Goal: Task Accomplishment & Management: Manage account settings

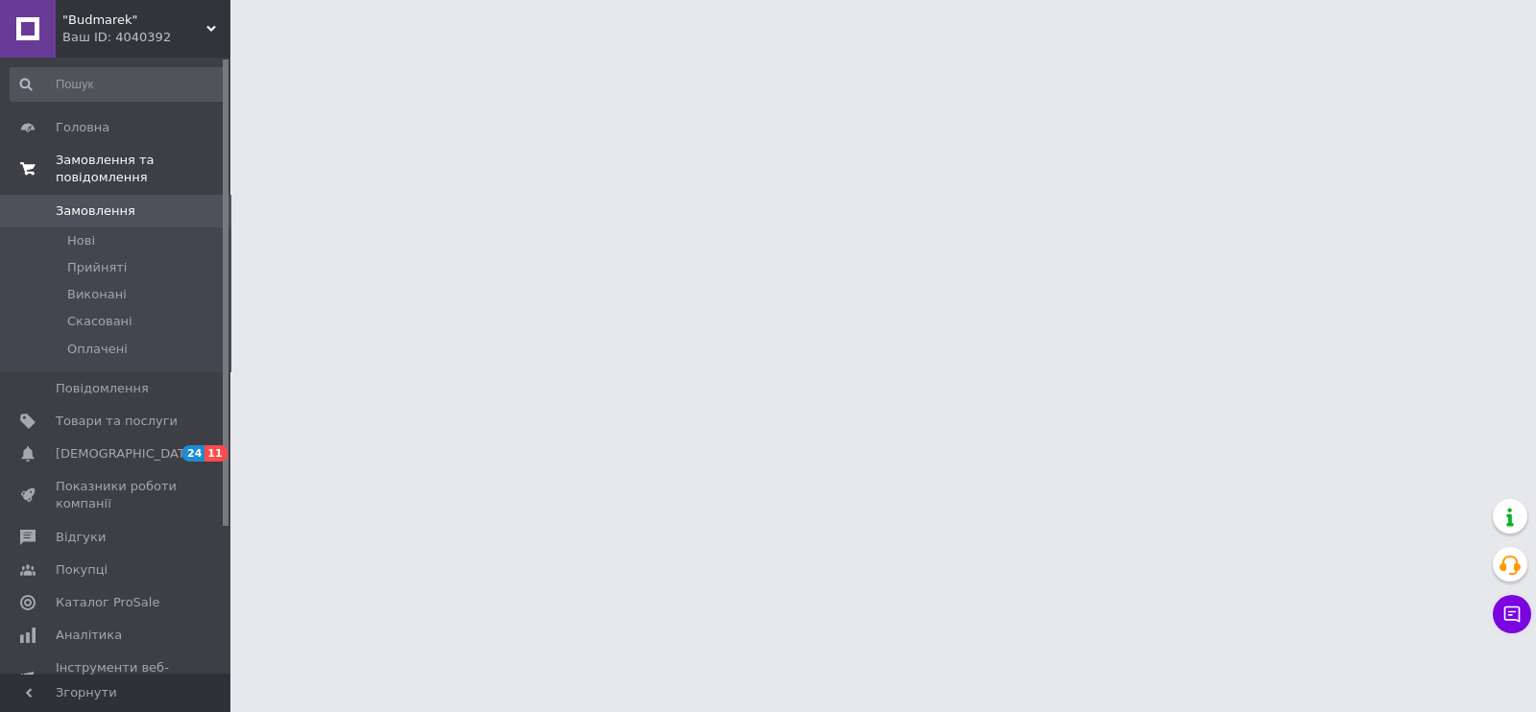
click at [141, 157] on span "Замовлення та повідомлення" at bounding box center [143, 169] width 175 height 35
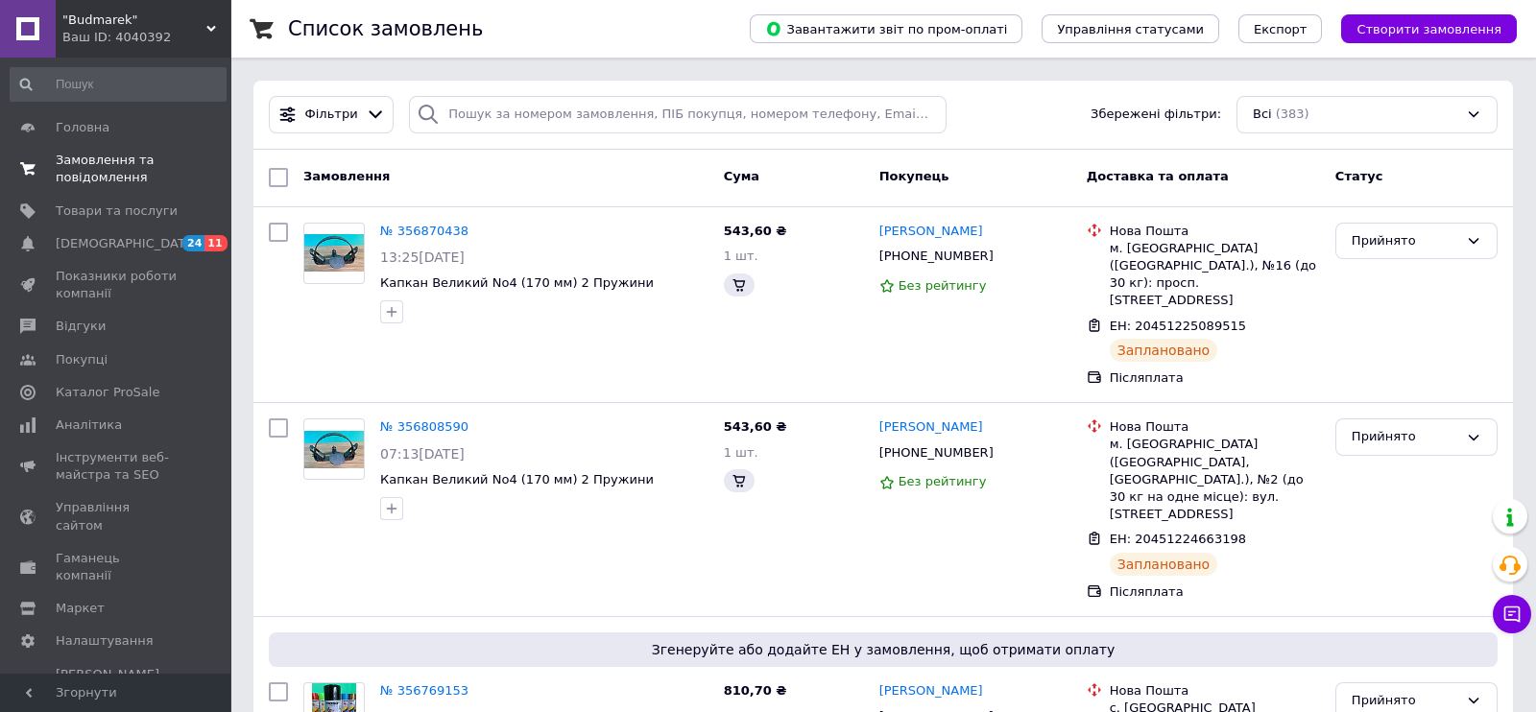
click at [141, 157] on span "Замовлення та повідомлення" at bounding box center [117, 169] width 122 height 35
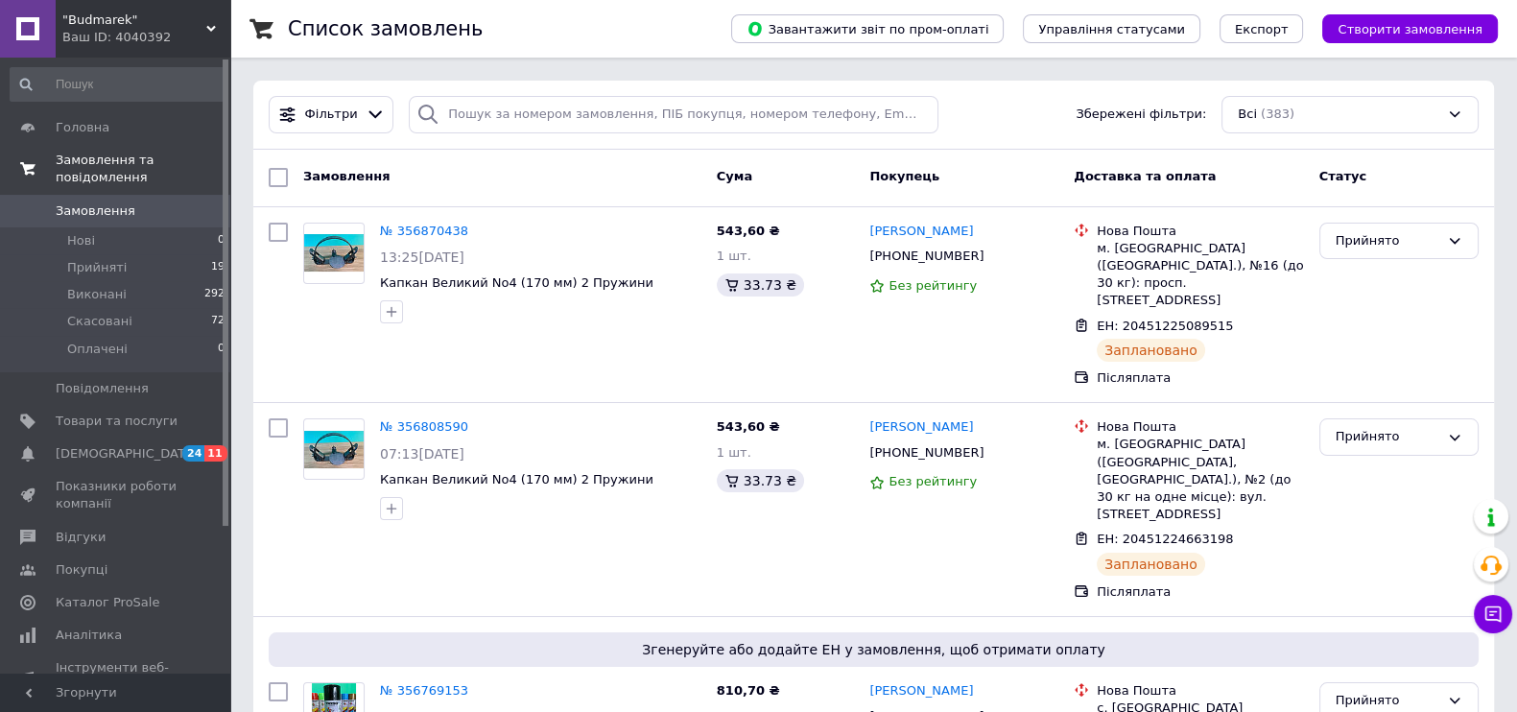
click at [110, 157] on span "Замовлення та повідомлення" at bounding box center [143, 169] width 175 height 35
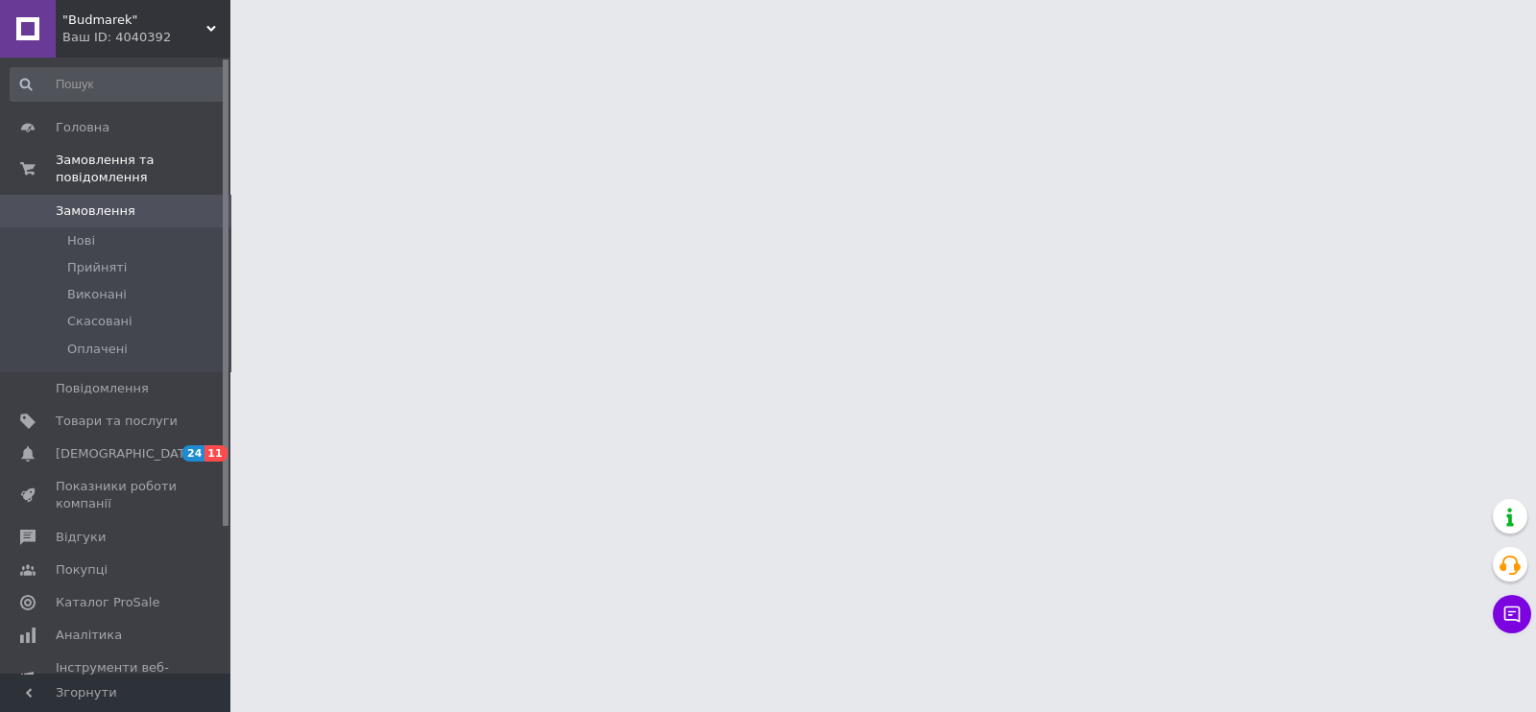
click at [298, 48] on html ""Budmarek" Ваш ID: 4040392 Сайт "Budmarek" Кабінет покупця Перевірити стан сист…" at bounding box center [768, 24] width 1536 height 48
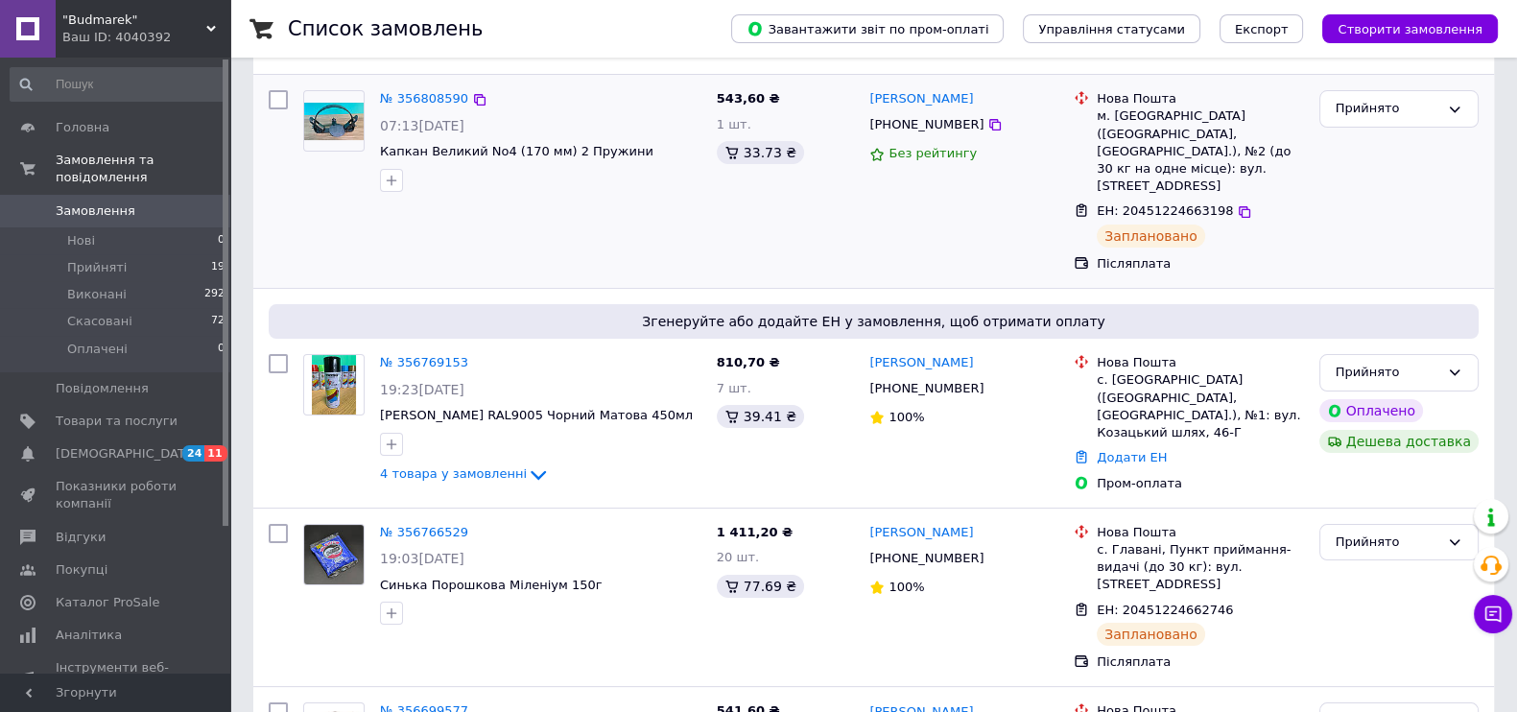
scroll to position [360, 0]
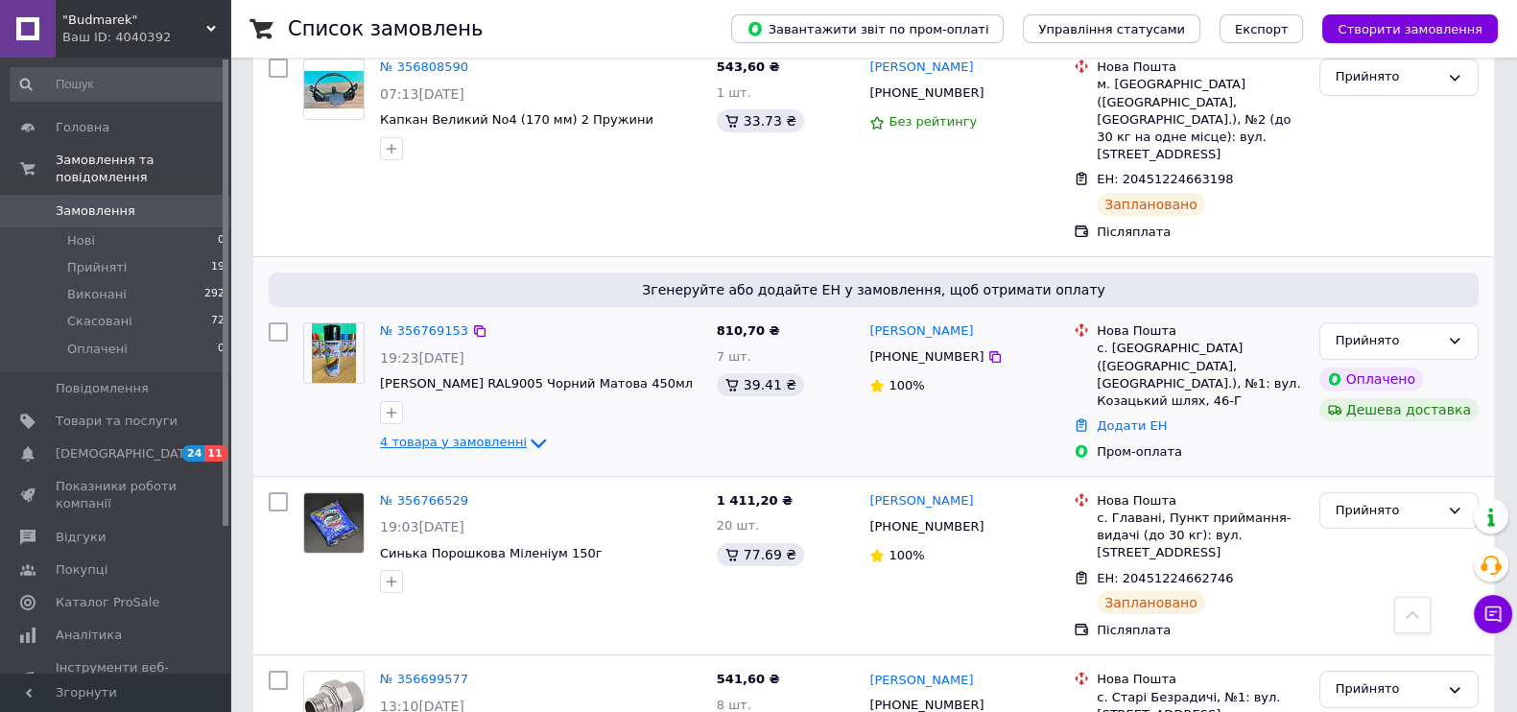
click at [527, 432] on icon at bounding box center [538, 443] width 23 height 23
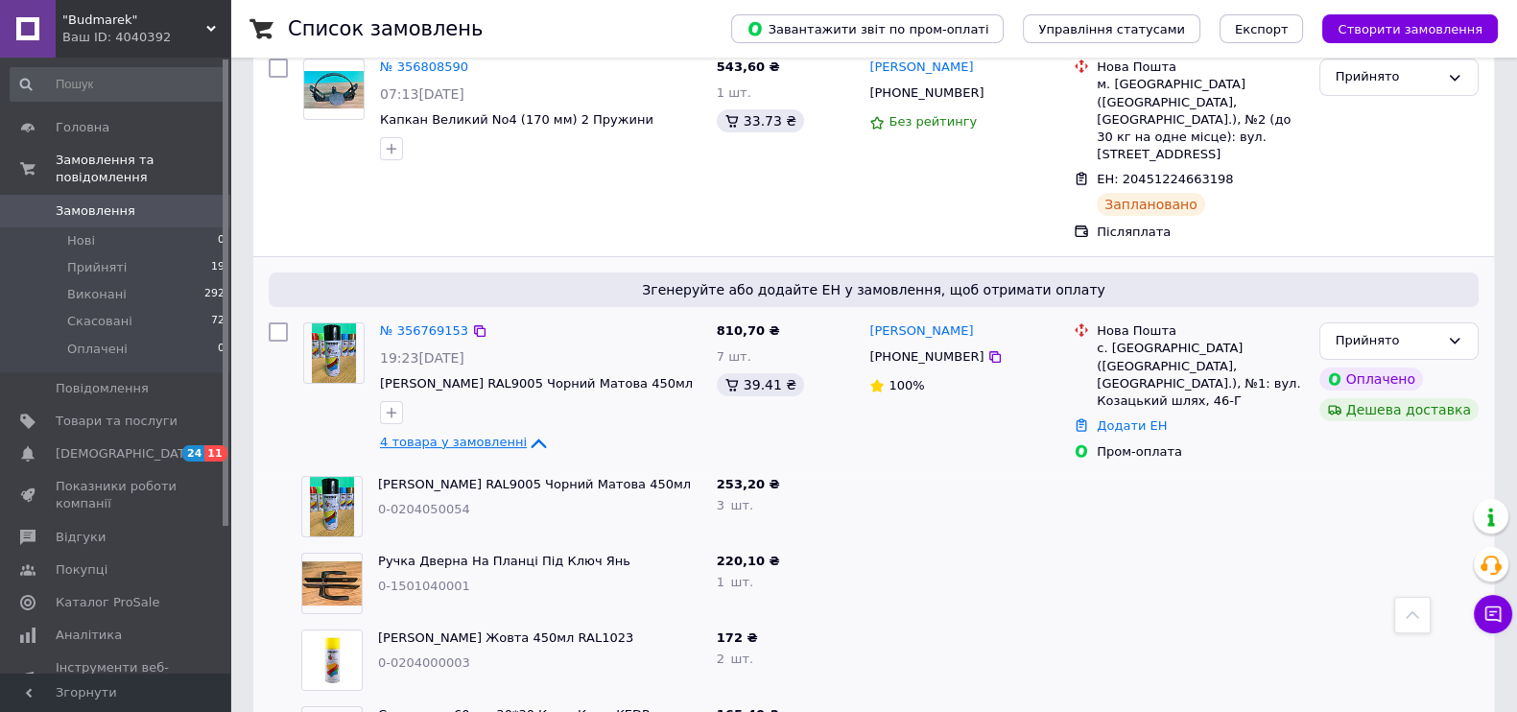
click at [527, 432] on icon at bounding box center [538, 443] width 23 height 23
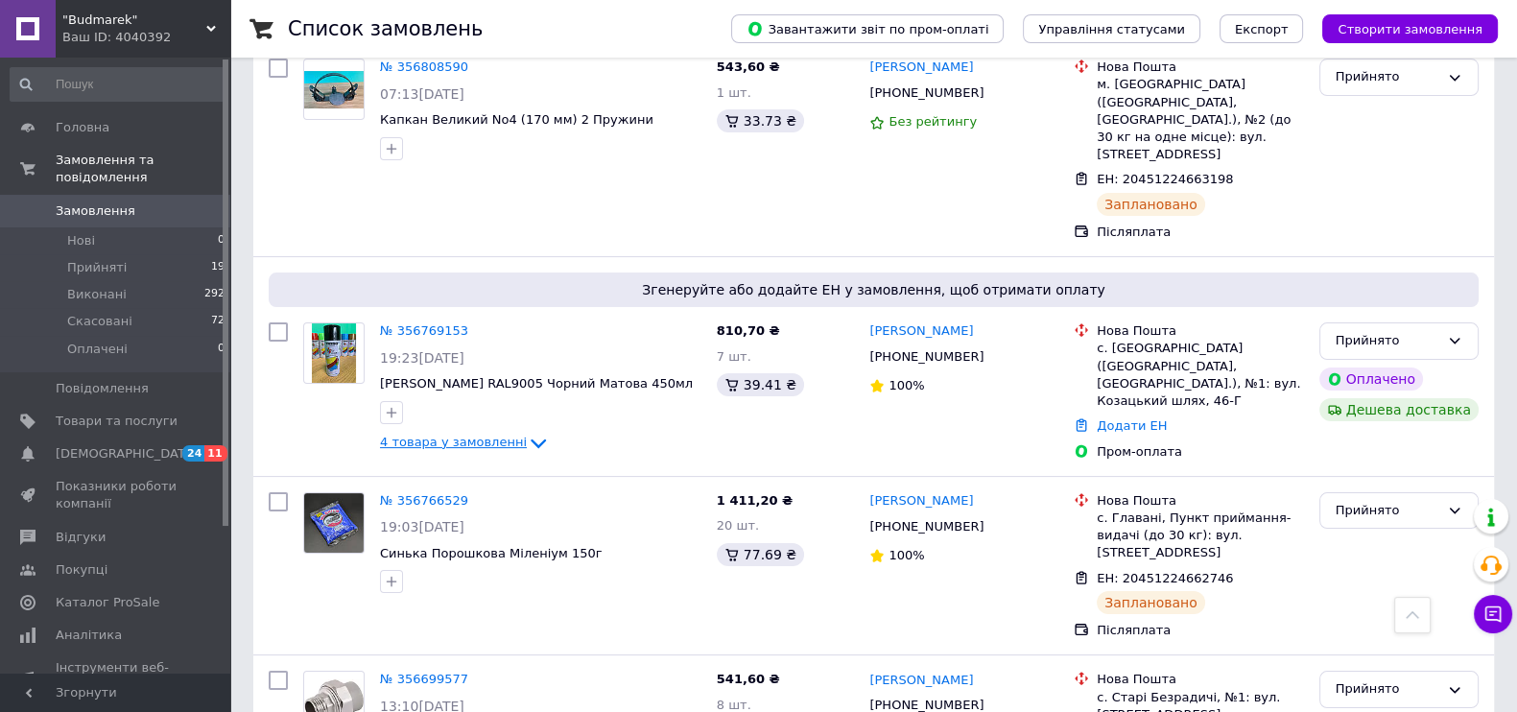
click at [527, 432] on icon at bounding box center [538, 443] width 23 height 23
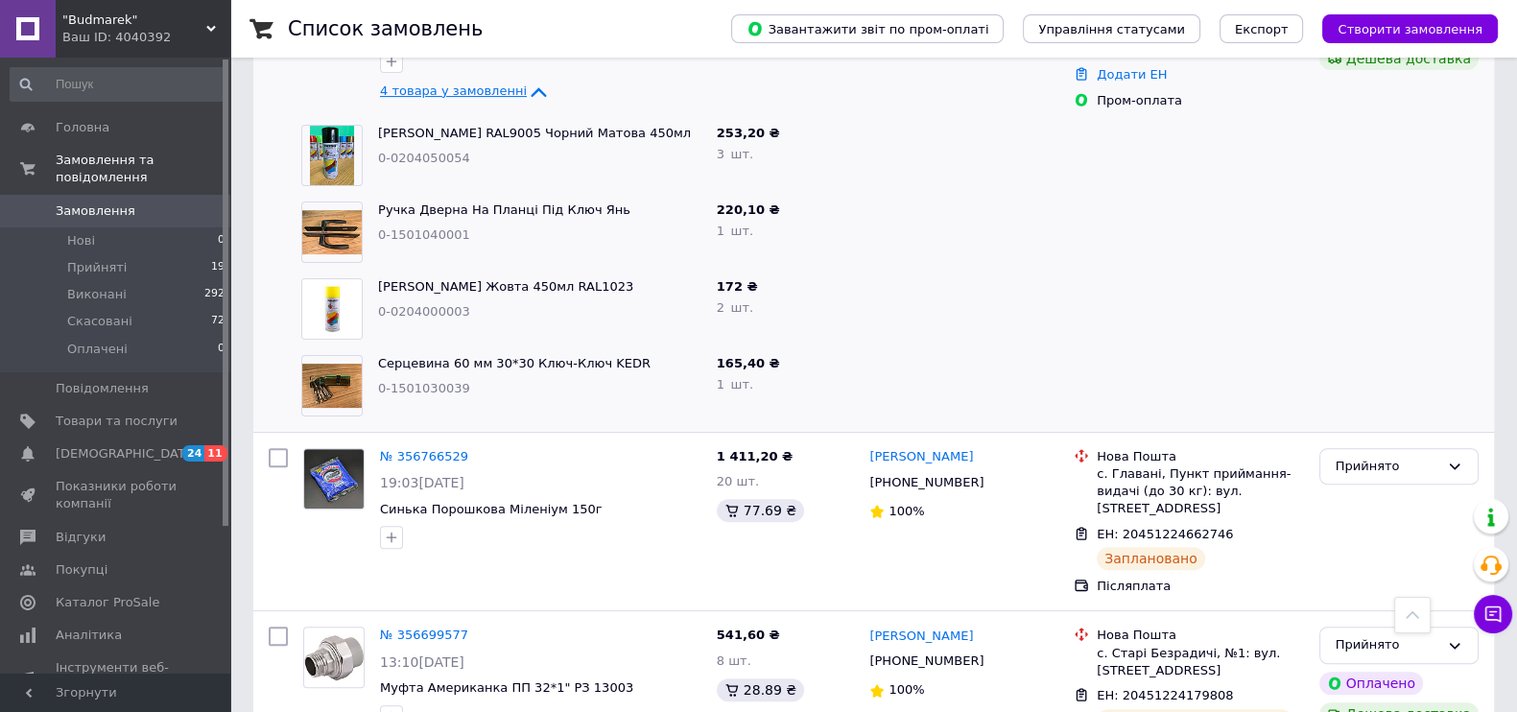
scroll to position [600, 0]
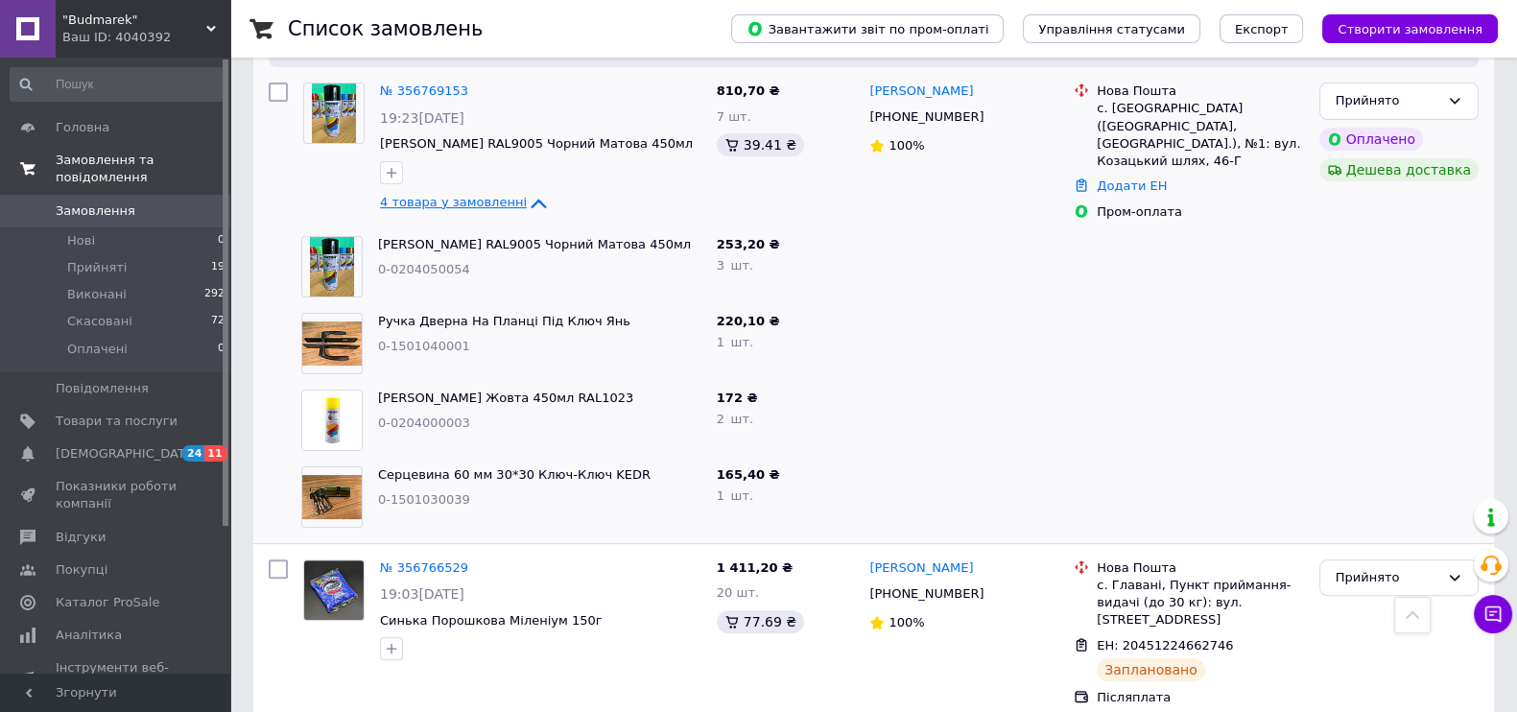
click at [140, 160] on span "Замовлення та повідомлення" at bounding box center [143, 169] width 175 height 35
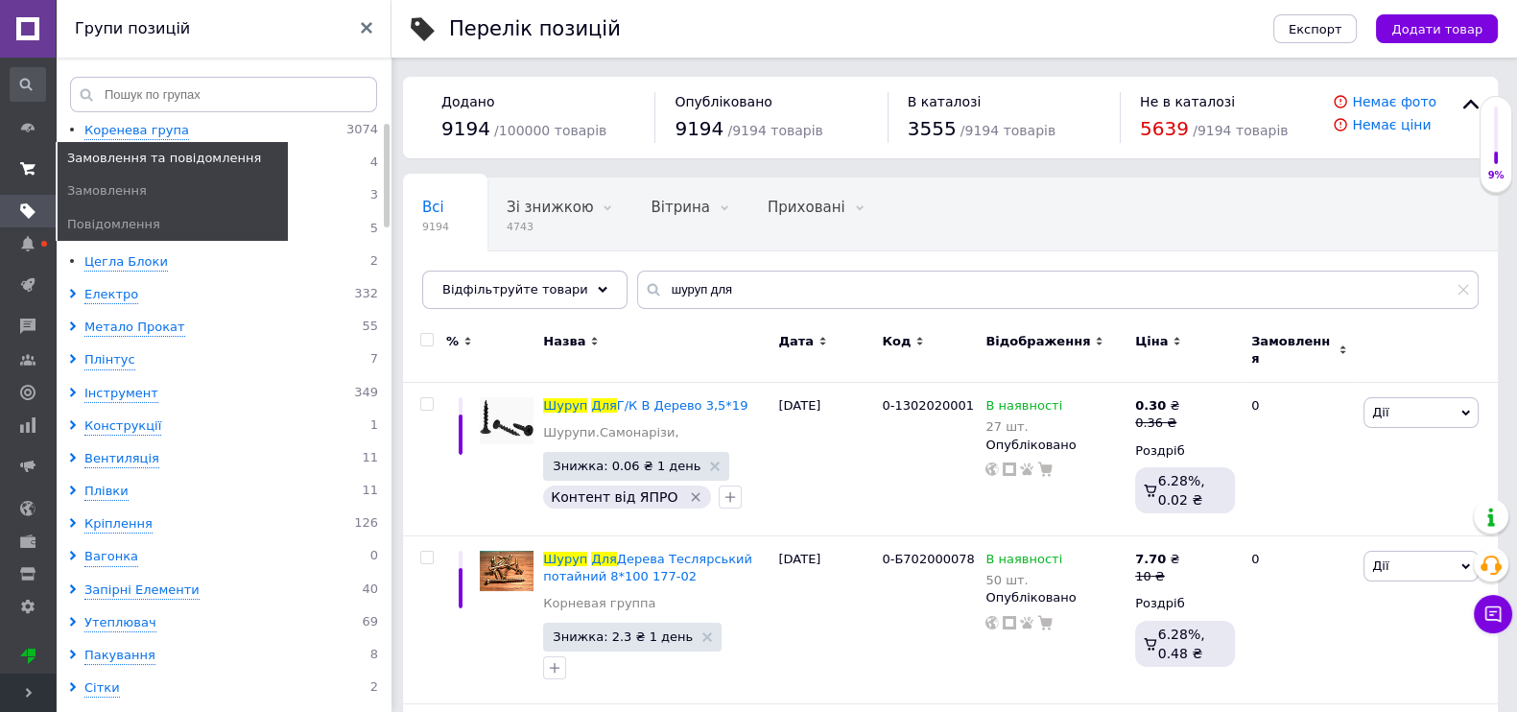
click at [27, 165] on use at bounding box center [27, 168] width 15 height 12
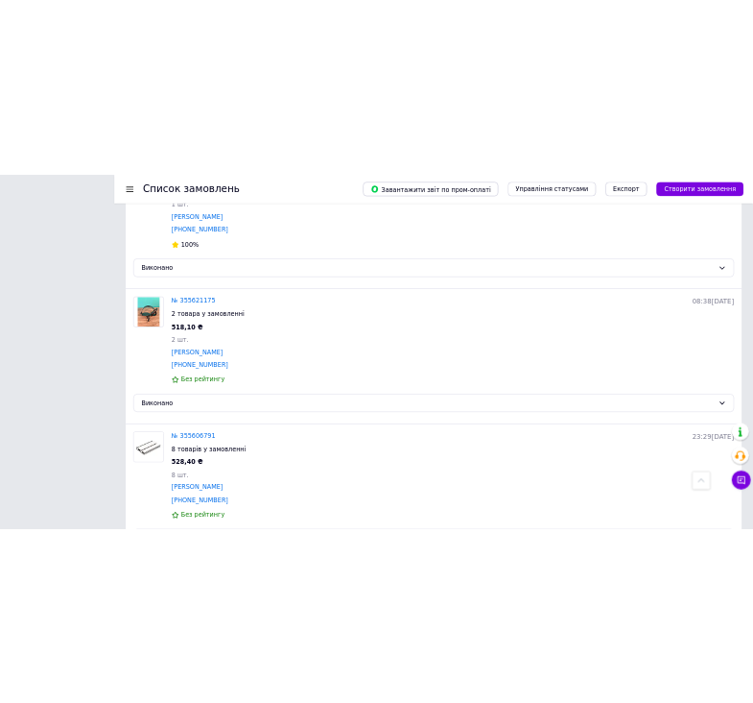
scroll to position [8052, 0]
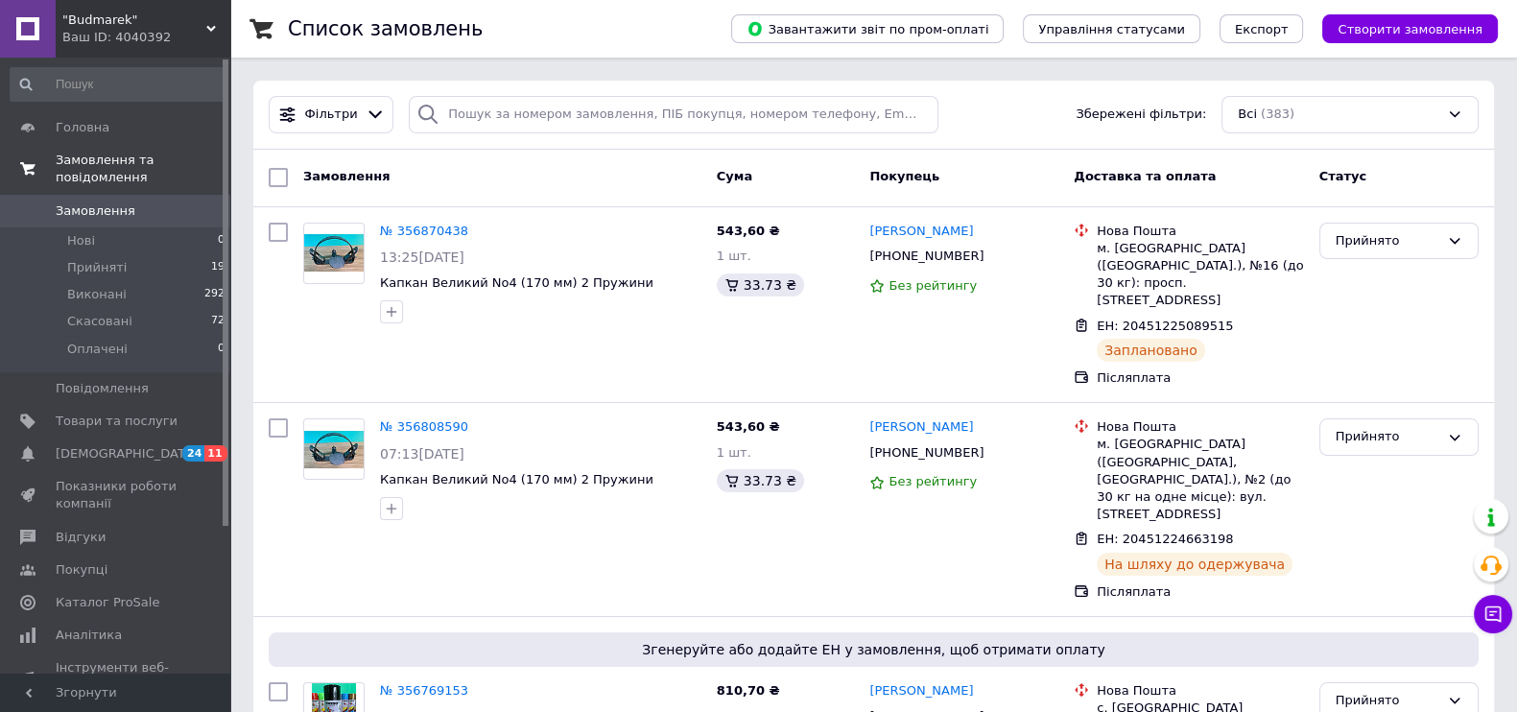
click at [144, 156] on span "Замовлення та повідомлення" at bounding box center [143, 169] width 175 height 35
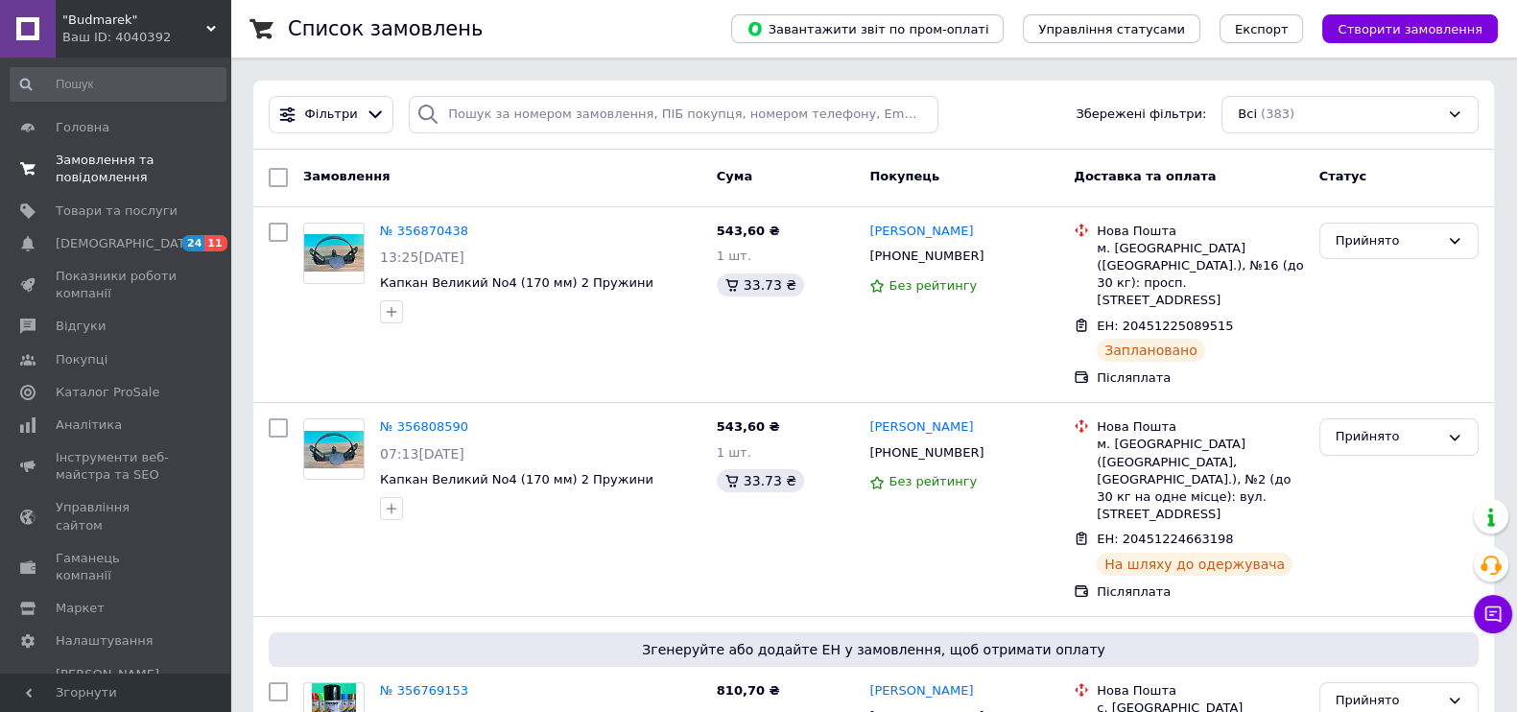
click at [120, 161] on span "Замовлення та повідомлення" at bounding box center [117, 169] width 122 height 35
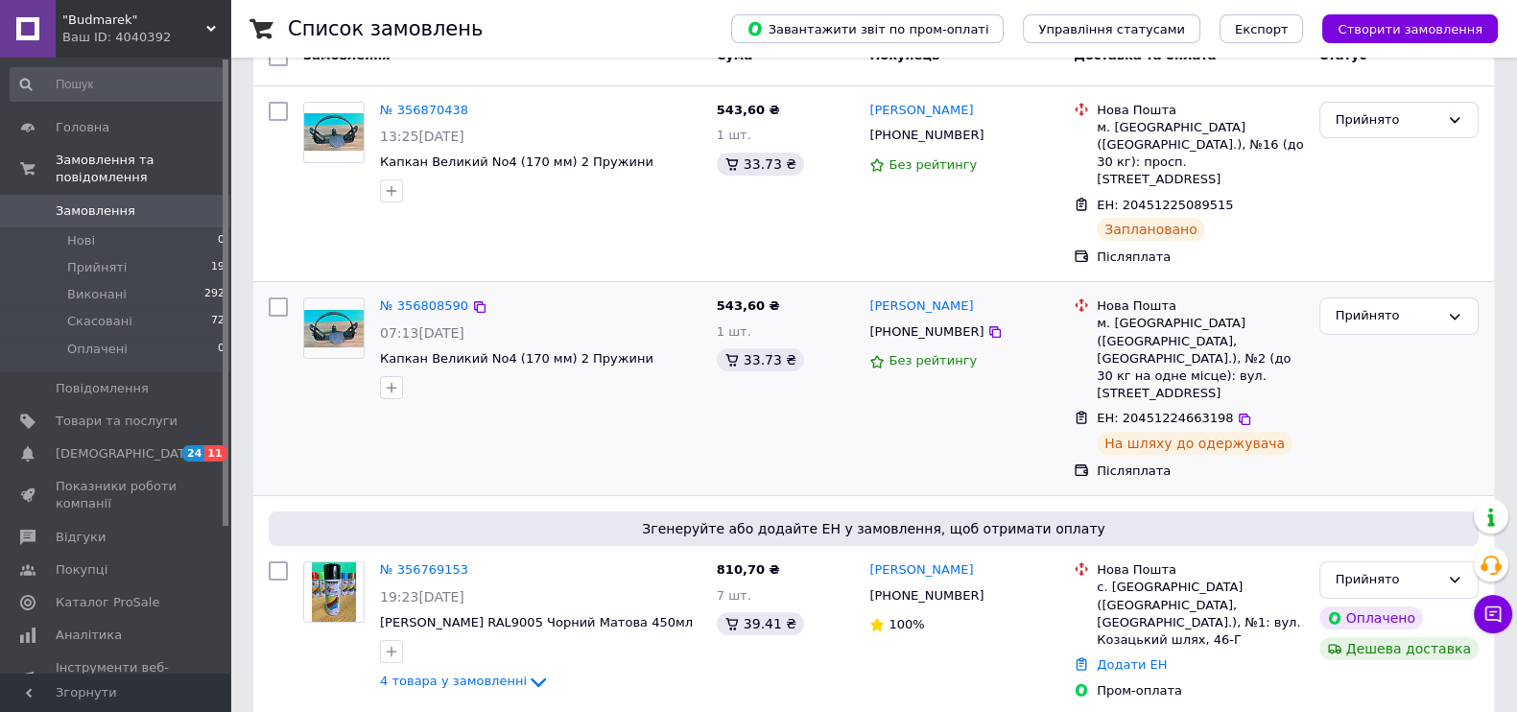
scroll to position [239, 0]
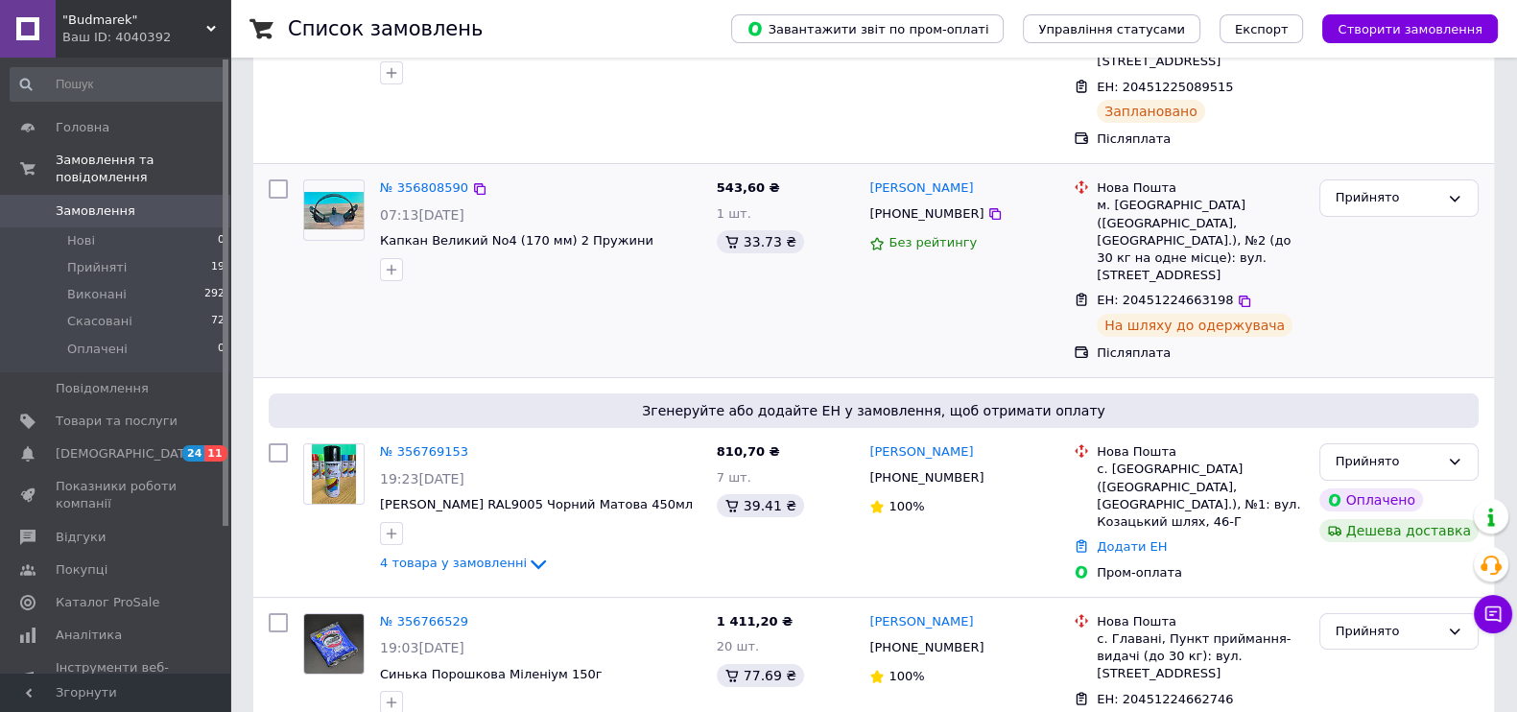
click at [830, 246] on div "543,60 ₴ 1 шт. 33.73 ₴" at bounding box center [786, 271] width 154 height 198
click at [154, 413] on span "Товари та послуги" at bounding box center [117, 421] width 122 height 17
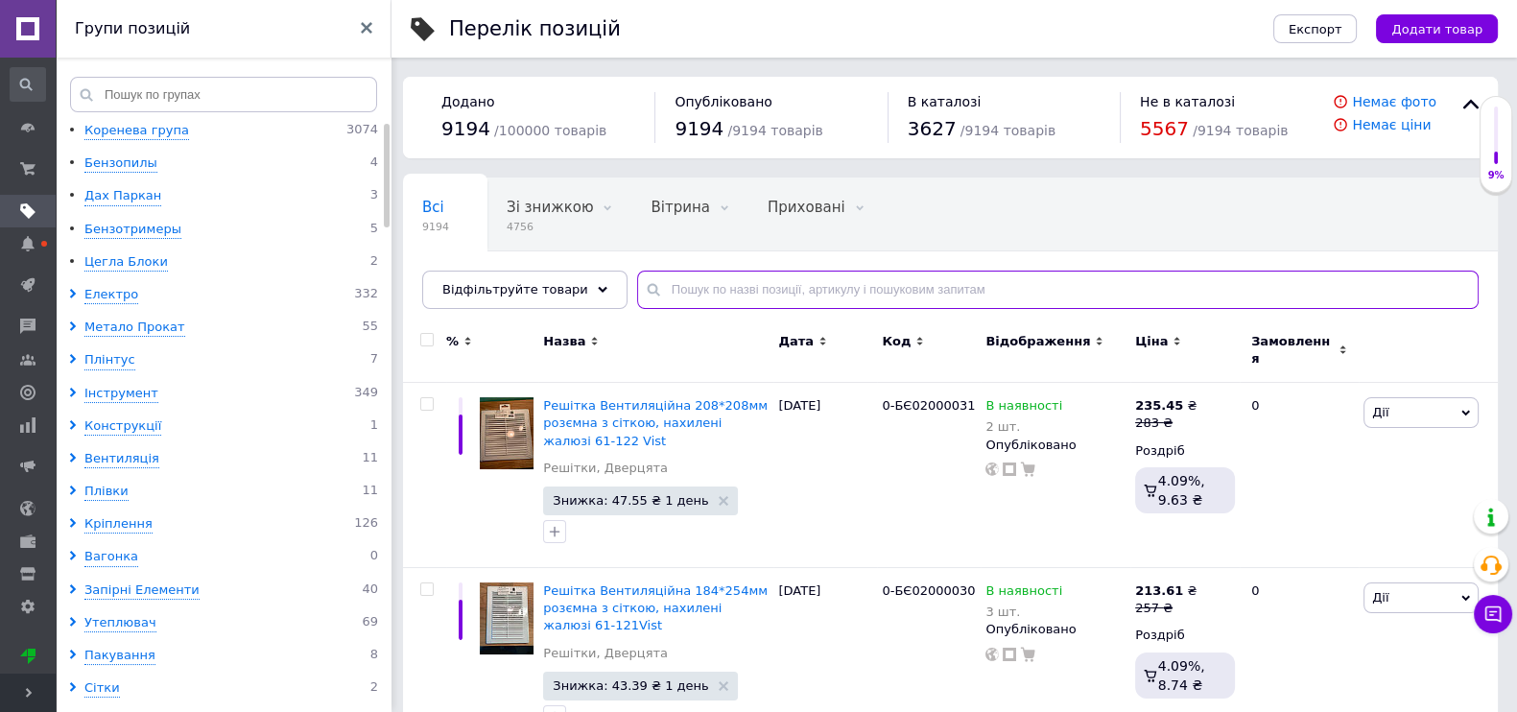
click at [664, 285] on input "text" at bounding box center [1058, 290] width 842 height 38
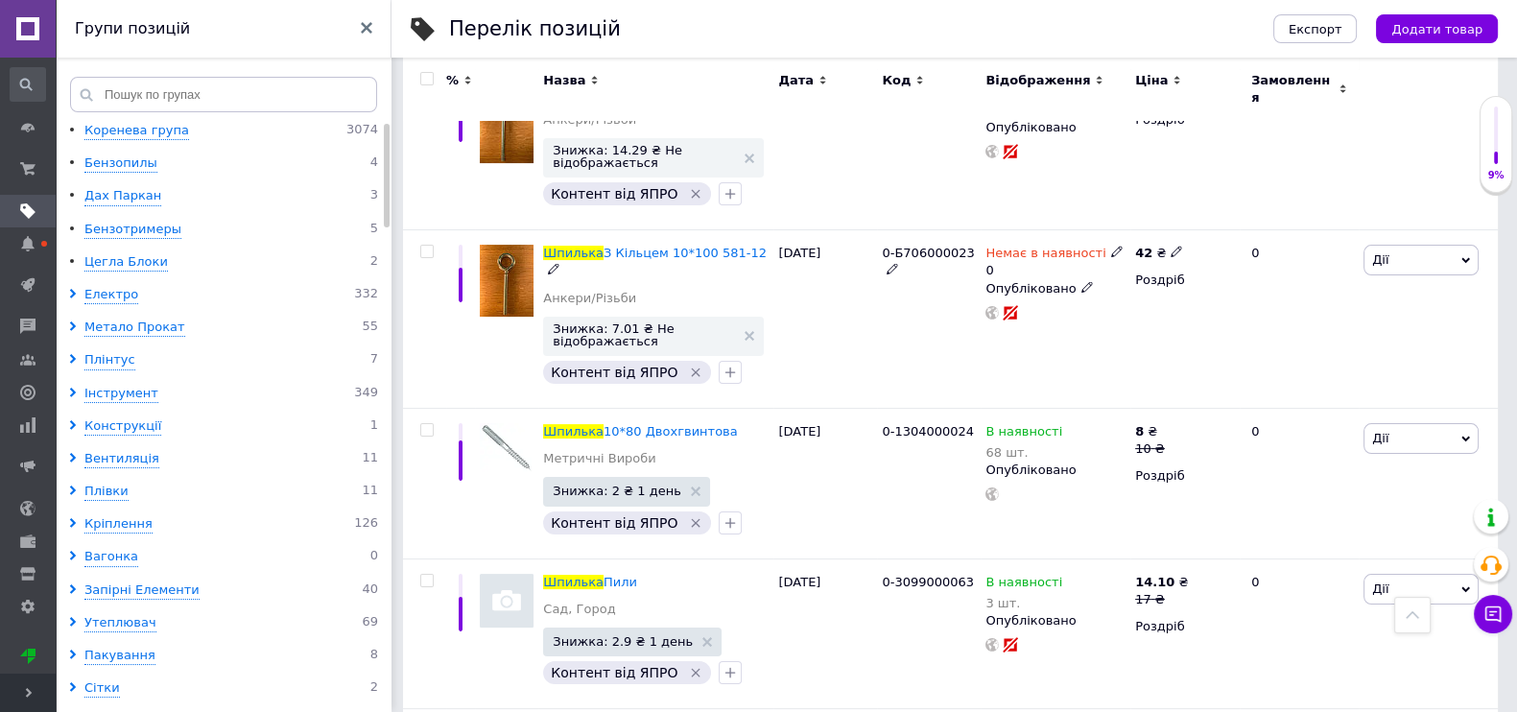
scroll to position [479, 0]
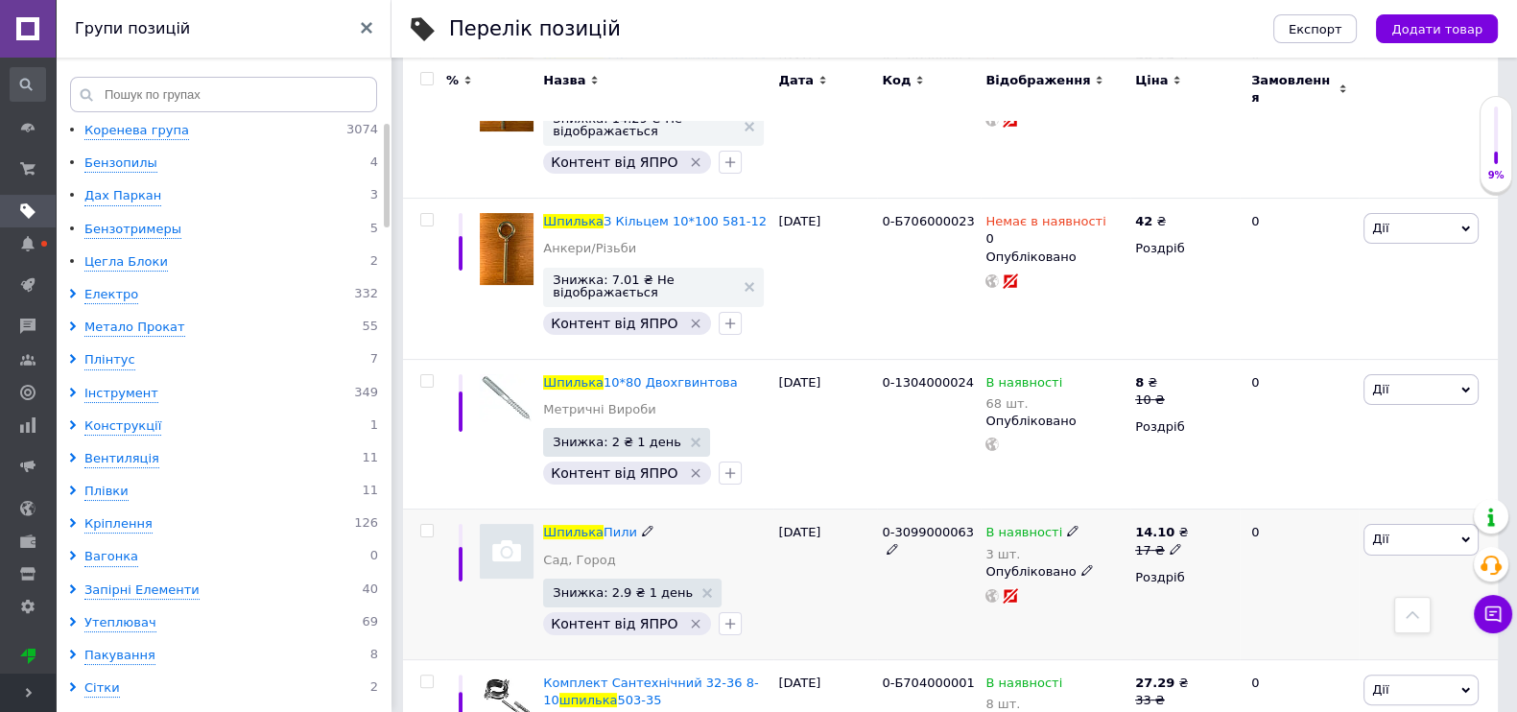
type input "шпилька"
click at [510, 524] on img at bounding box center [507, 551] width 54 height 54
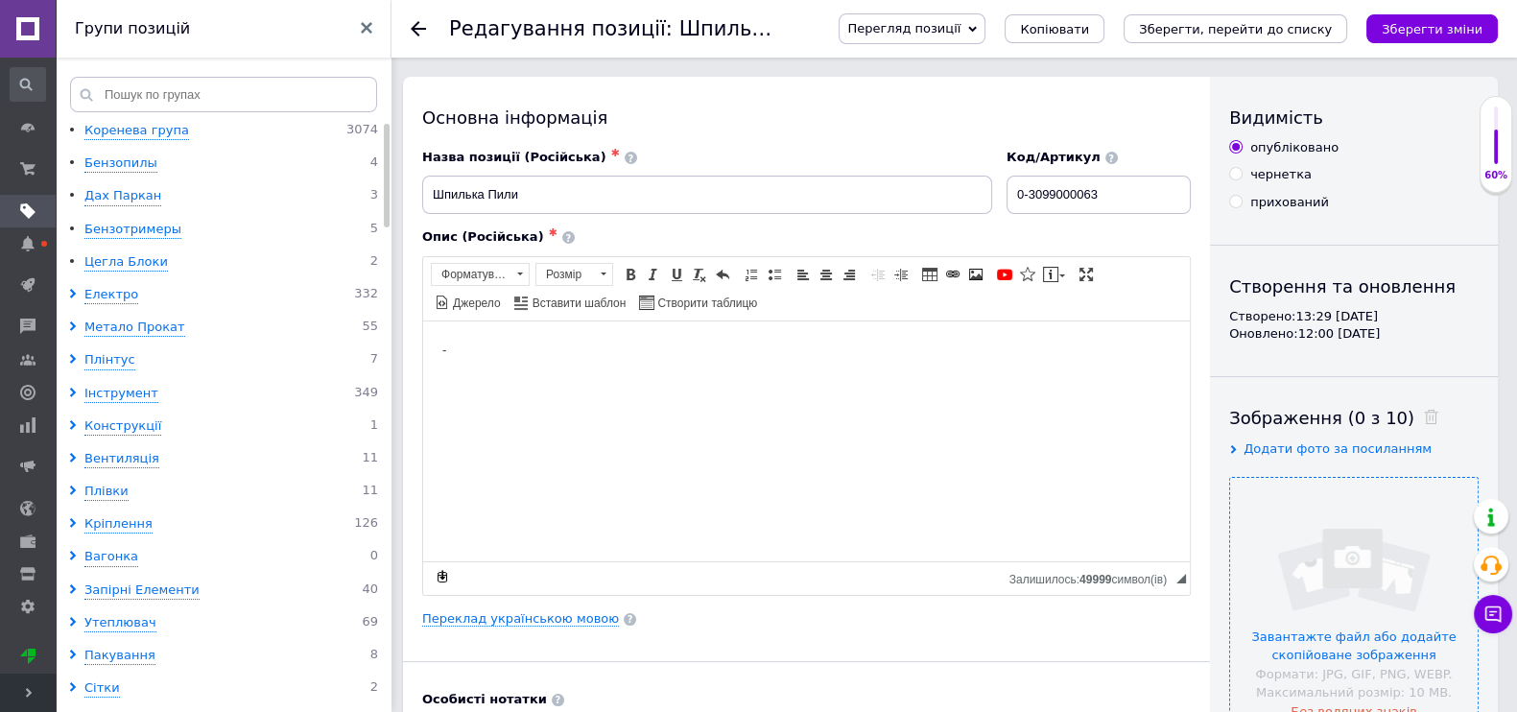
click at [1308, 579] on input "file" at bounding box center [1354, 602] width 248 height 248
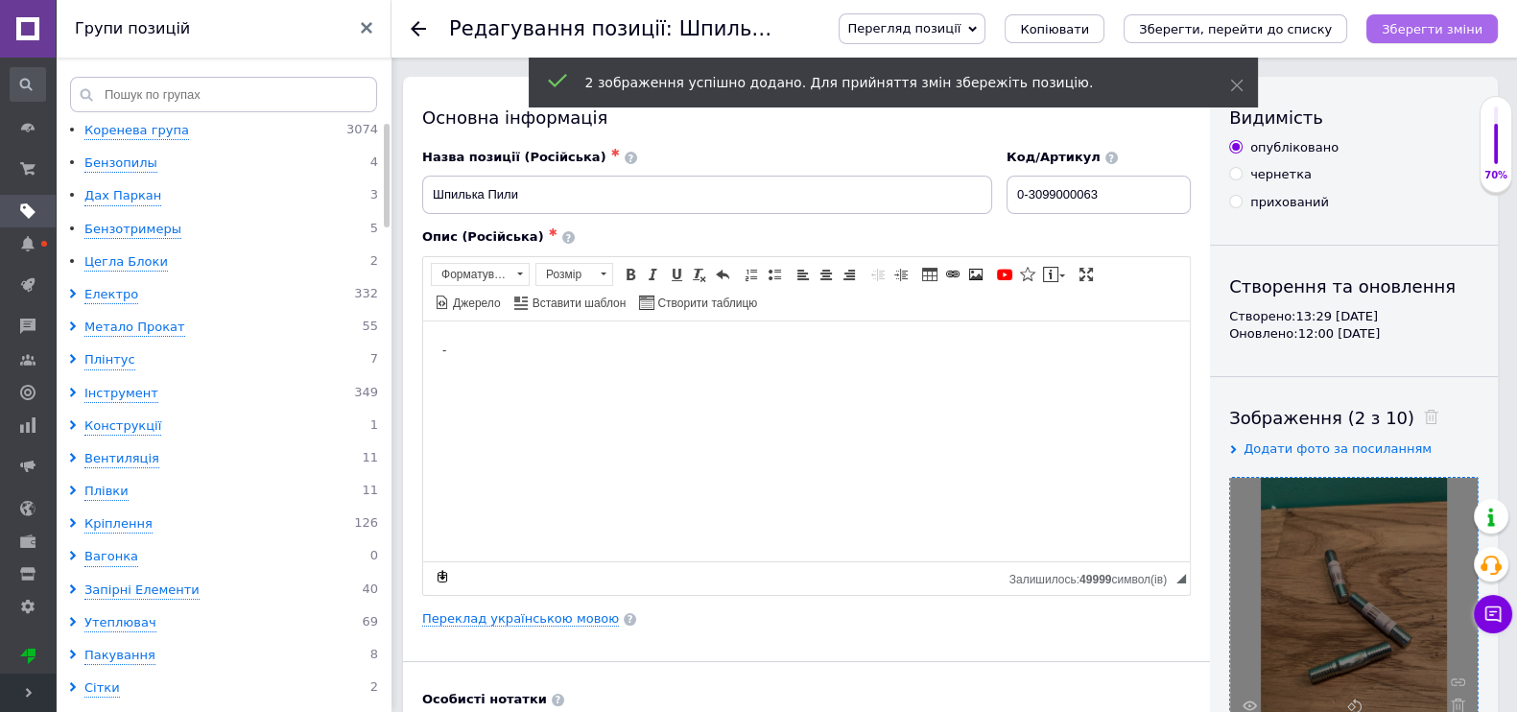
click at [1419, 23] on icon "Зберегти зміни" at bounding box center [1432, 29] width 101 height 14
click at [1419, 23] on div "Зберегти зміни" at bounding box center [1432, 28] width 131 height 29
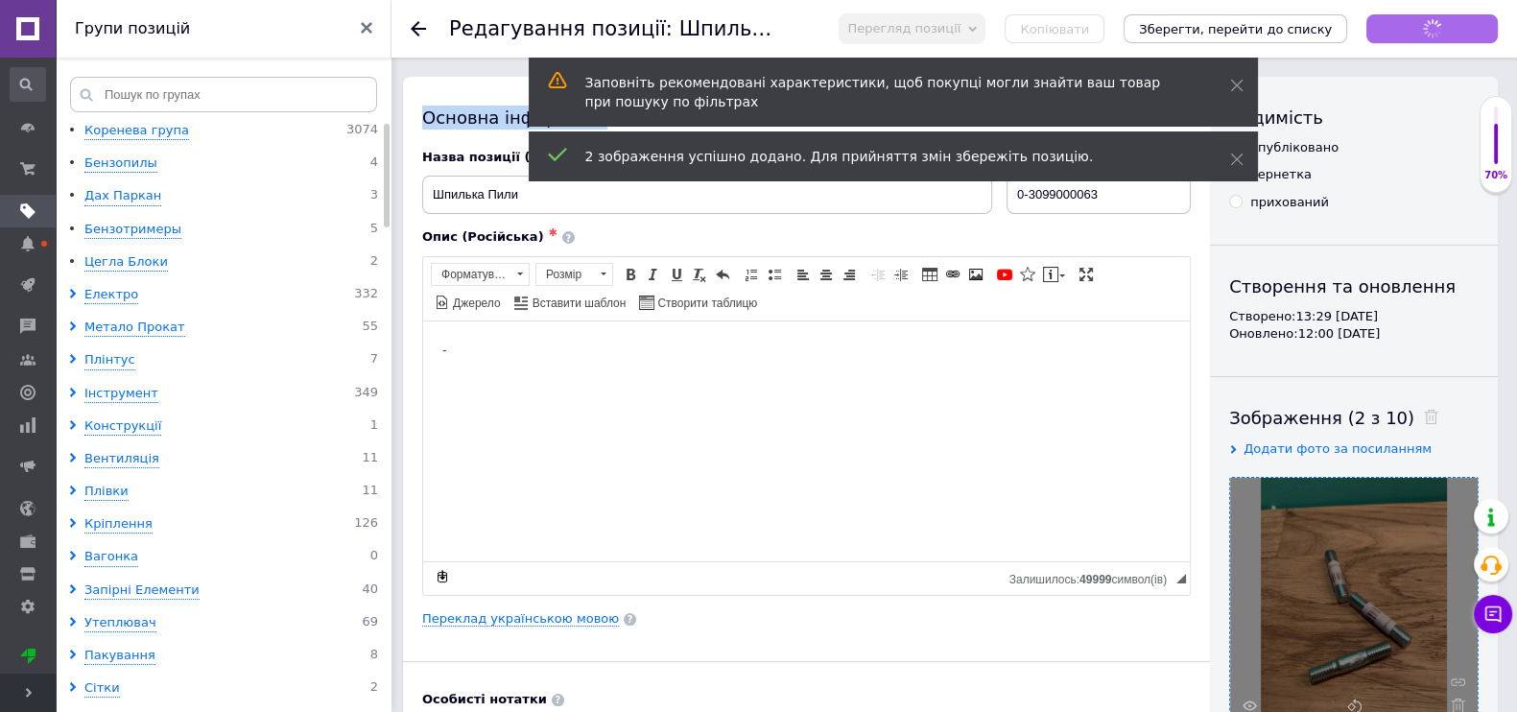
click at [1419, 23] on div "Зберегти зміни" at bounding box center [1432, 28] width 131 height 29
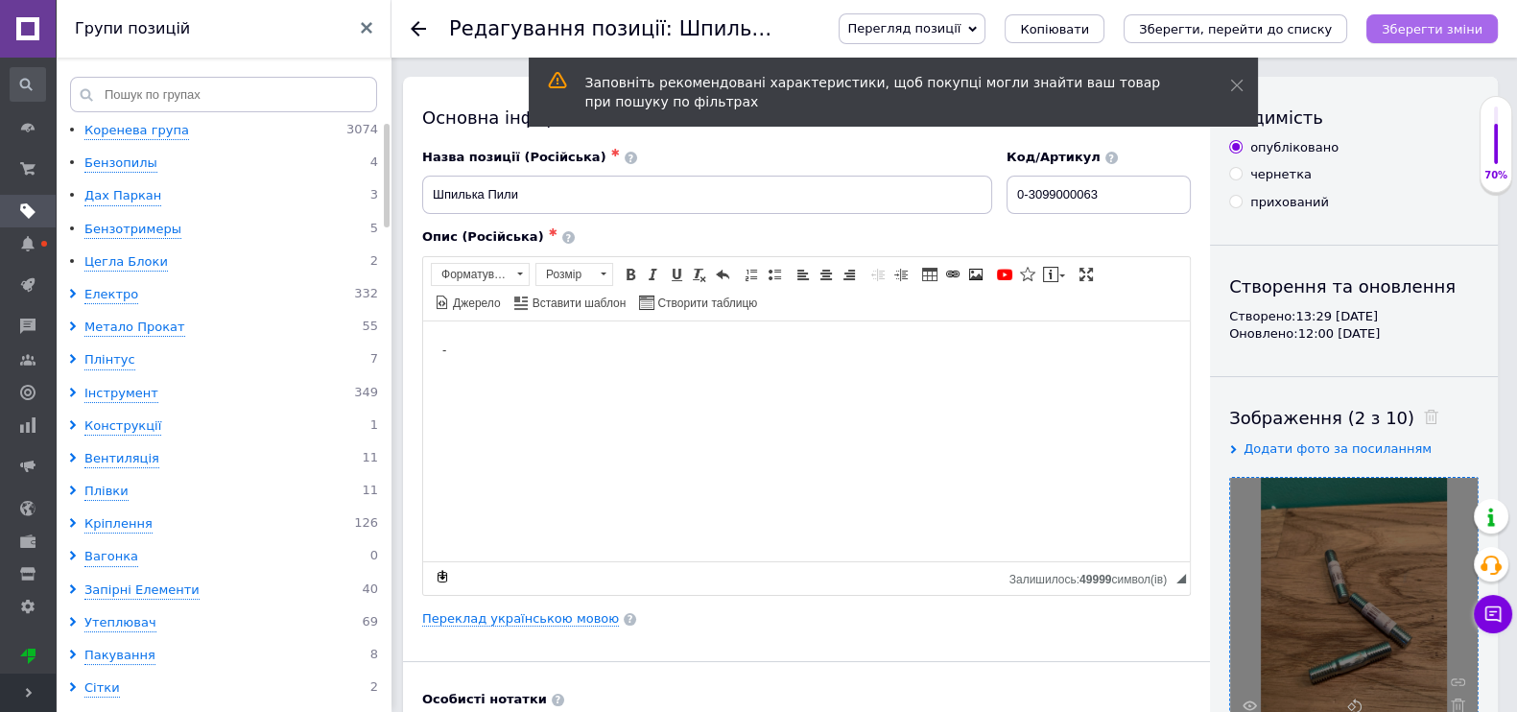
click at [1436, 18] on button "Зберегти зміни" at bounding box center [1432, 28] width 131 height 29
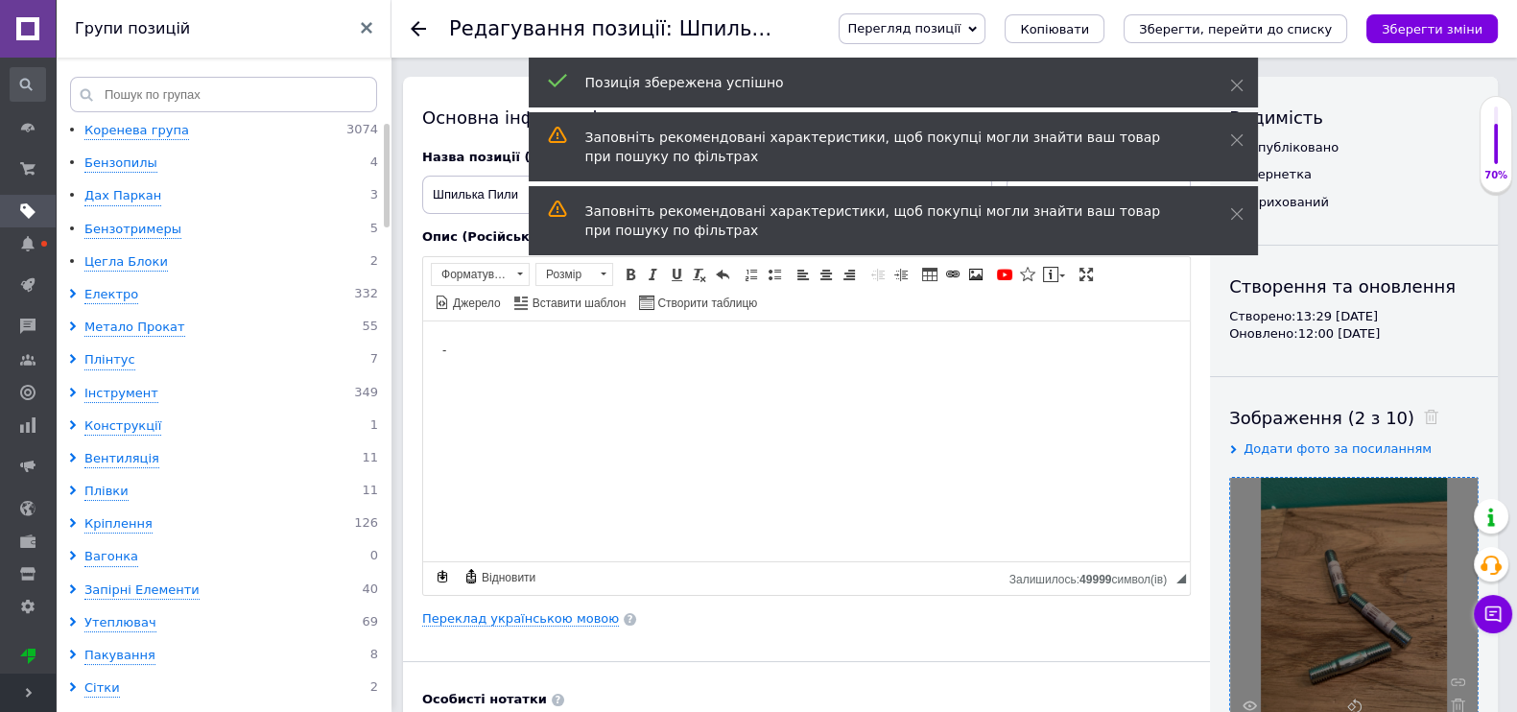
drag, startPoint x: 1423, startPoint y: 38, endPoint x: 1416, endPoint y: 28, distance: 13.1
click at [1423, 36] on button "Зберегти зміни" at bounding box center [1432, 28] width 131 height 29
